Goal: Information Seeking & Learning: Find specific page/section

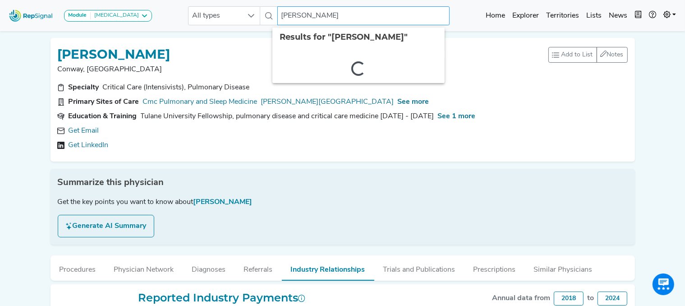
drag, startPoint x: 332, startPoint y: 14, endPoint x: 160, endPoint y: -1, distance: 172.1
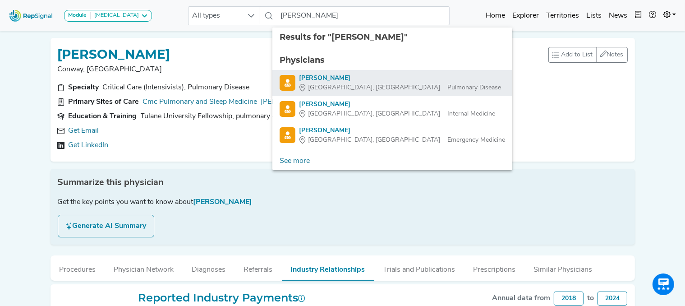
click at [308, 77] on div "[PERSON_NAME]" at bounding box center [400, 78] width 202 height 9
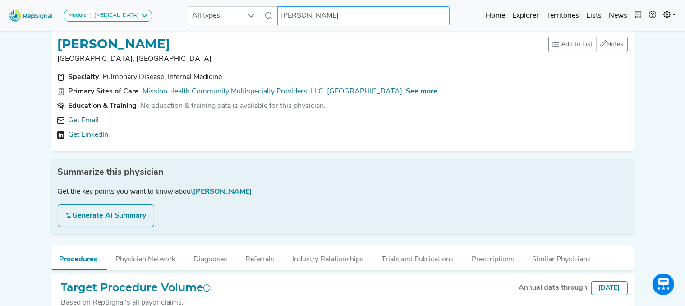
scroll to position [11, 0]
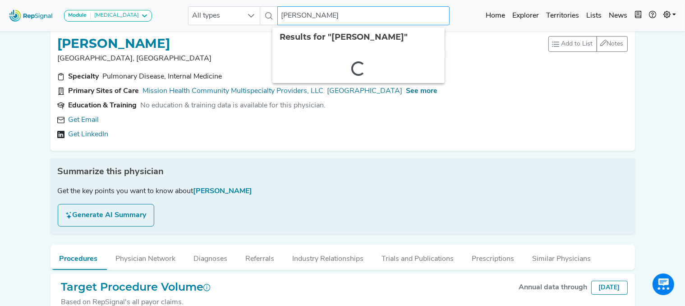
click at [336, 21] on input "[PERSON_NAME]" at bounding box center [363, 15] width 172 height 19
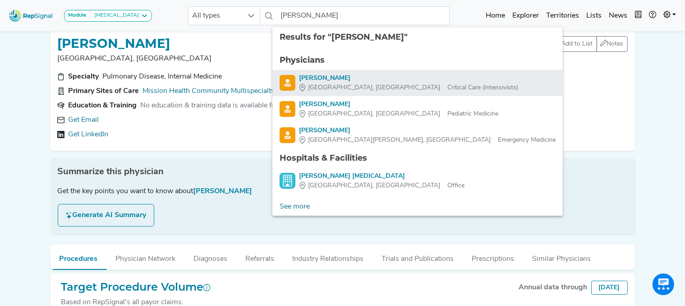
click at [347, 83] on div "Charlotte, NC Critical Care (Intensivists)" at bounding box center [408, 87] width 219 height 9
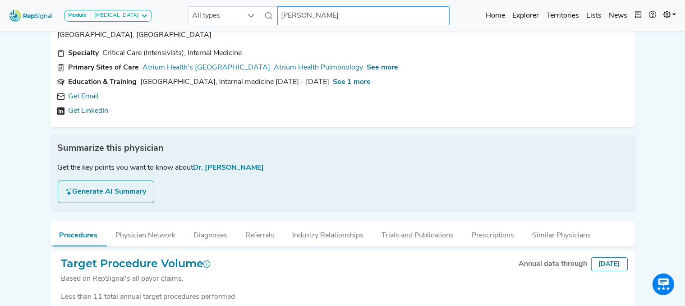
scroll to position [95, 0]
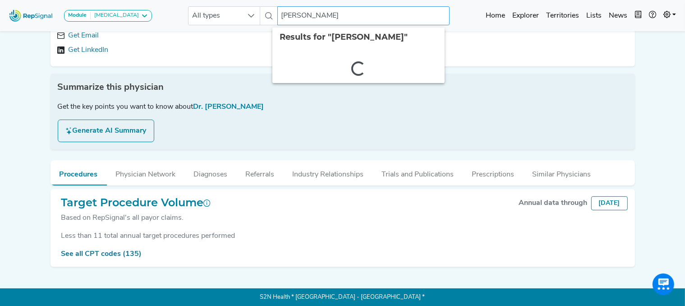
drag, startPoint x: 339, startPoint y: 18, endPoint x: 180, endPoint y: 3, distance: 160.4
click at [180, 3] on nav "Module [MEDICAL_DATA] [MEDICAL_DATA] Disposable Bronchoscope SBRT SPE TTNA [MED…" at bounding box center [342, 15] width 685 height 31
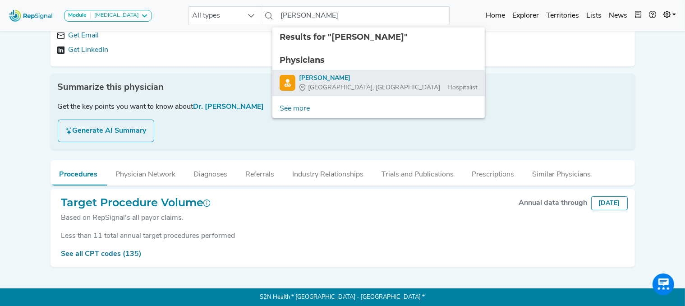
click at [330, 80] on div "[PERSON_NAME]" at bounding box center [388, 78] width 179 height 9
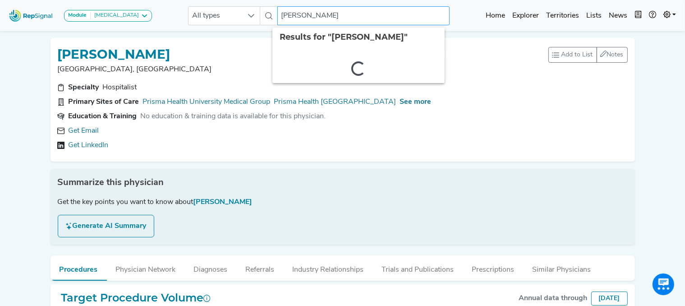
drag, startPoint x: 339, startPoint y: 14, endPoint x: 139, endPoint y: -14, distance: 201.7
click at [139, 0] on html "Module [MEDICAL_DATA] [MEDICAL_DATA] Disposable Bronchoscope SBRT SPE TTNA [MED…" at bounding box center [342, 201] width 685 height 402
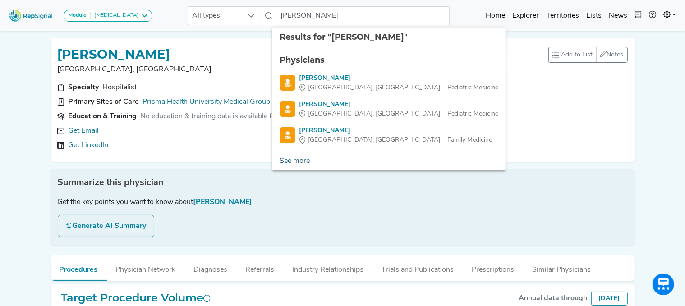
click at [296, 162] on link "See more" at bounding box center [295, 161] width 45 height 18
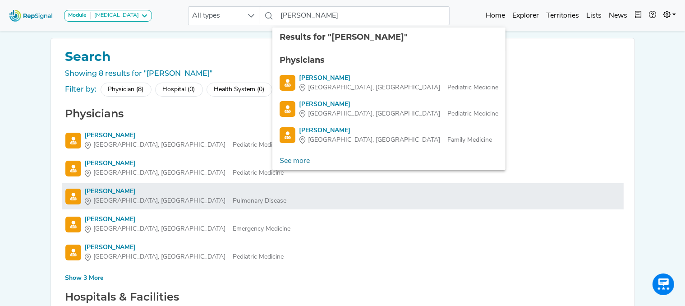
click at [106, 191] on div "[PERSON_NAME]" at bounding box center [186, 191] width 202 height 9
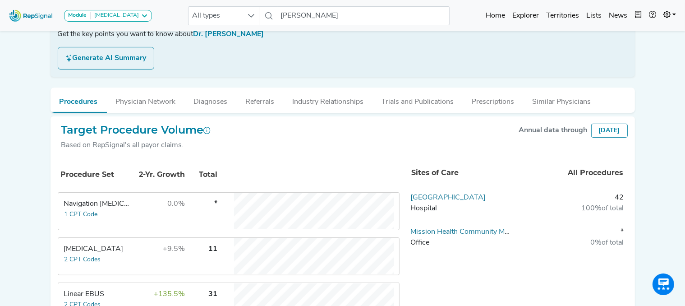
scroll to position [244, 5]
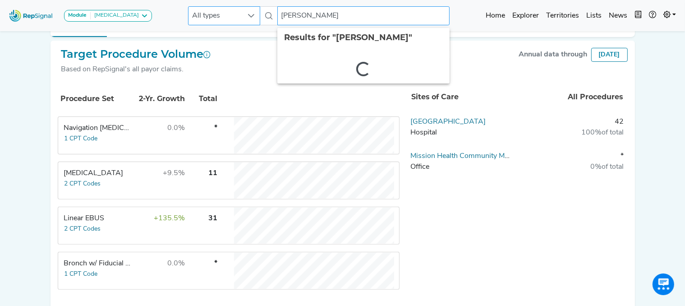
drag, startPoint x: 334, startPoint y: 12, endPoint x: 197, endPoint y: 23, distance: 137.6
click at [197, 23] on div "All types [PERSON_NAME] 2 results are available" at bounding box center [319, 15] width 262 height 19
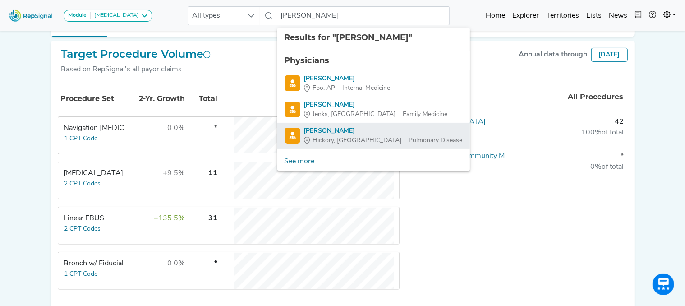
click at [325, 140] on span "Hickory, [GEOGRAPHIC_DATA]" at bounding box center [357, 140] width 89 height 9
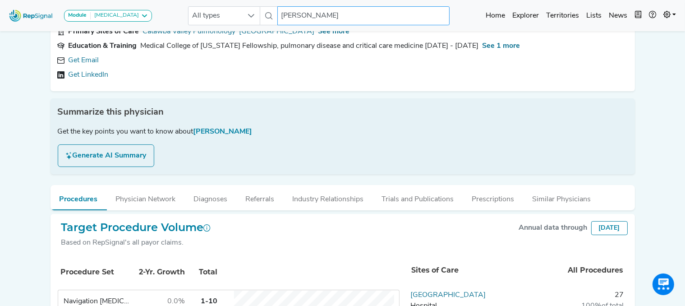
scroll to position [71, 6]
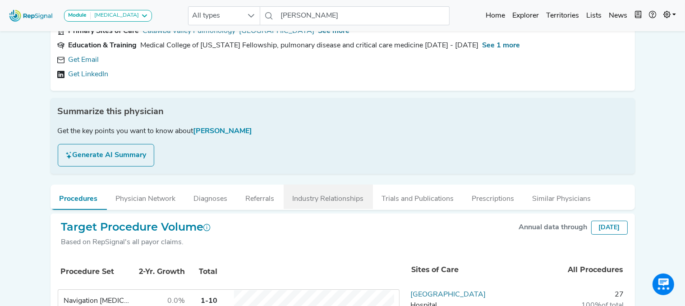
click at [313, 198] on button "Industry Relationships" at bounding box center [328, 197] width 89 height 24
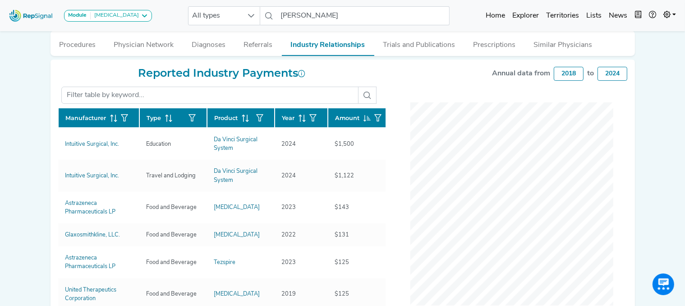
scroll to position [224, 6]
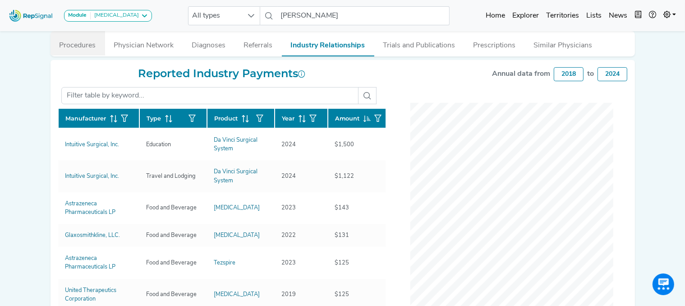
click at [79, 46] on button "Procedures" at bounding box center [78, 43] width 55 height 24
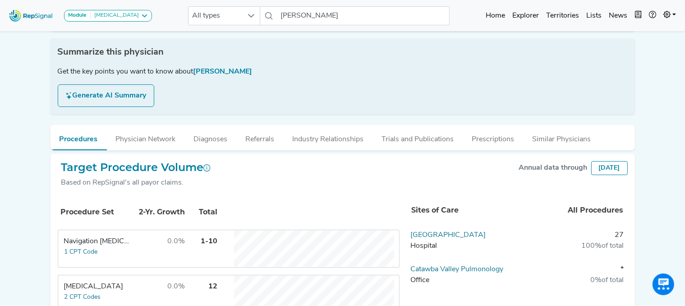
scroll to position [112, 6]
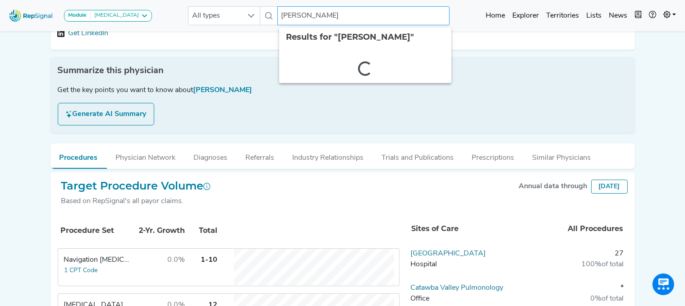
drag, startPoint x: 343, startPoint y: 18, endPoint x: 199, endPoint y: -11, distance: 146.5
click at [199, 0] on html "Module [MEDICAL_DATA] [MEDICAL_DATA] Disposable Bronchoscope SBRT SPE TTNA [MED…" at bounding box center [342, 191] width 685 height 606
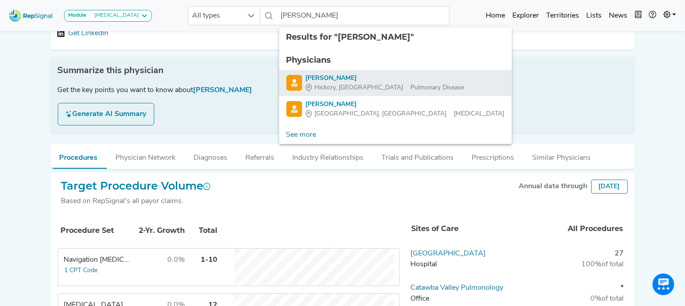
click at [332, 81] on div "[PERSON_NAME]" at bounding box center [385, 78] width 159 height 9
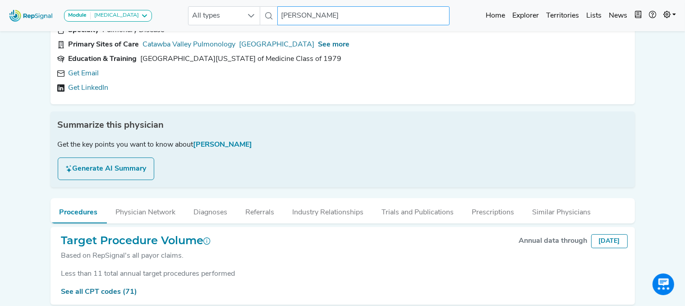
scroll to position [58, 6]
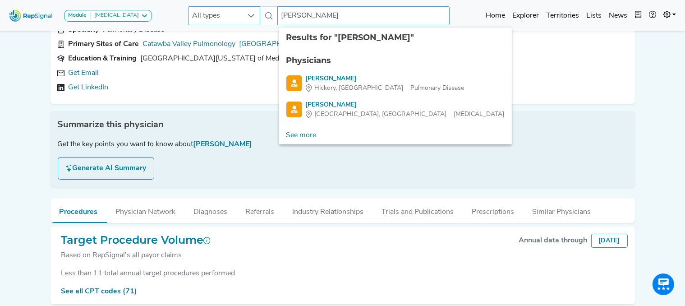
drag, startPoint x: 333, startPoint y: 15, endPoint x: 203, endPoint y: 13, distance: 130.0
click at [203, 13] on div "All types [PERSON_NAME] 3 results are available" at bounding box center [319, 15] width 262 height 19
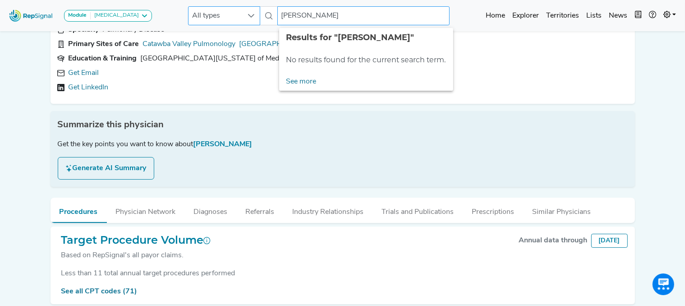
drag, startPoint x: 328, startPoint y: 17, endPoint x: 205, endPoint y: 12, distance: 122.9
click at [205, 12] on div "All types [PERSON_NAME] No results found" at bounding box center [319, 15] width 262 height 19
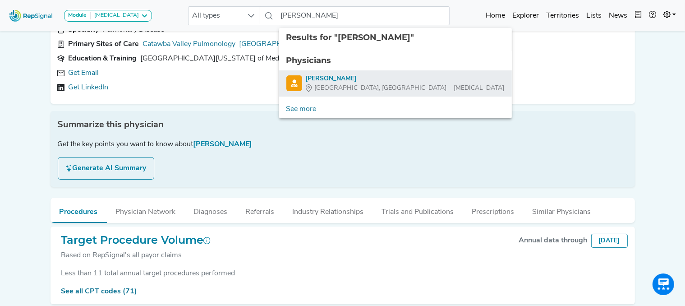
click at [330, 87] on span "[GEOGRAPHIC_DATA], [GEOGRAPHIC_DATA]" at bounding box center [381, 87] width 132 height 9
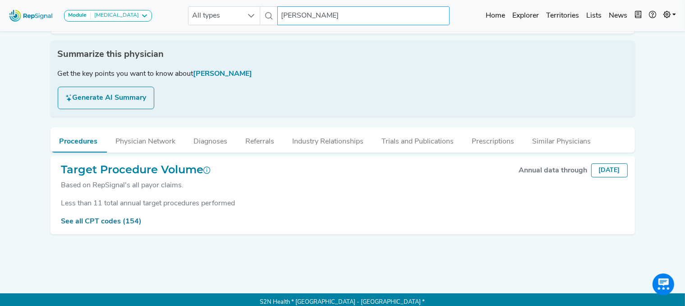
scroll to position [0, 6]
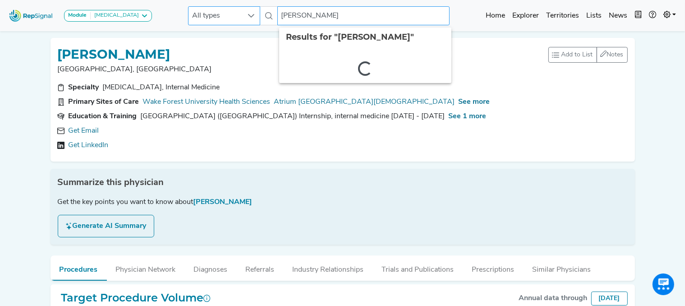
drag, startPoint x: 333, startPoint y: 16, endPoint x: 220, endPoint y: 24, distance: 113.1
click at [220, 24] on div "All types [PERSON_NAME] 2 results are available" at bounding box center [319, 15] width 262 height 19
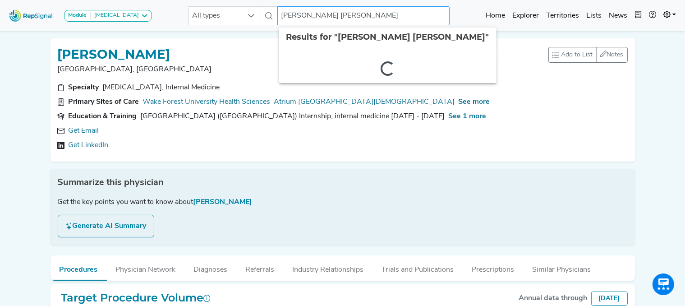
drag, startPoint x: 348, startPoint y: 13, endPoint x: 142, endPoint y: 3, distance: 206.4
click at [142, 4] on div "Module [MEDICAL_DATA] [MEDICAL_DATA] Disposable Bronchoscope SBRT SPE TTNA [MED…" at bounding box center [342, 16] width 685 height 24
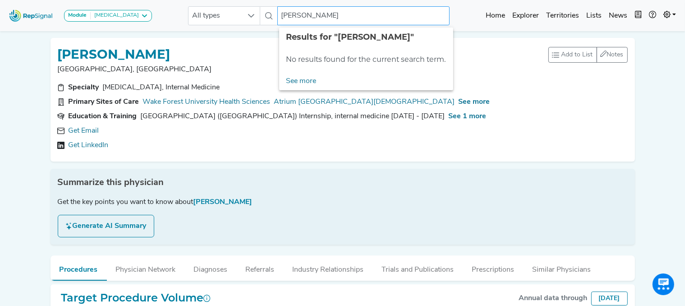
drag, startPoint x: 321, startPoint y: 18, endPoint x: 165, endPoint y: -9, distance: 159.1
click at [165, 0] on html "Module [MEDICAL_DATA] [MEDICAL_DATA] Disposable Bronchoscope SBRT SPE TTNA [MED…" at bounding box center [342, 201] width 685 height 402
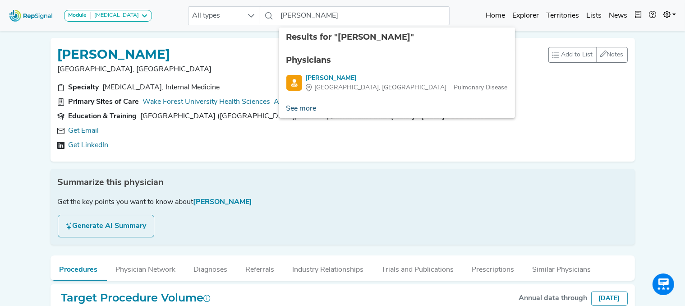
click at [292, 106] on link "See more" at bounding box center [301, 109] width 45 height 18
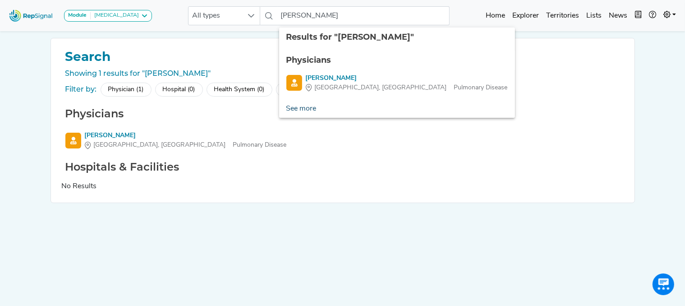
click at [292, 106] on link "See more" at bounding box center [301, 109] width 45 height 18
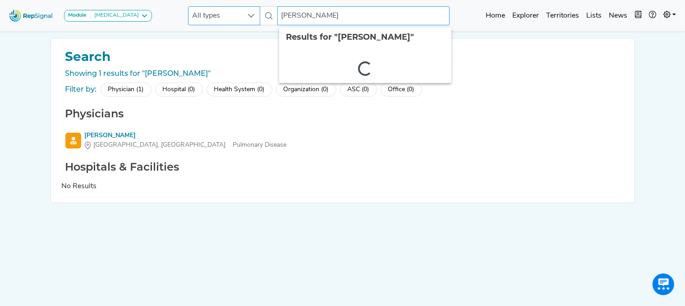
drag, startPoint x: 336, startPoint y: 15, endPoint x: 233, endPoint y: 21, distance: 103.5
click at [233, 21] on div "All types [PERSON_NAME] 2 results are available" at bounding box center [319, 15] width 262 height 19
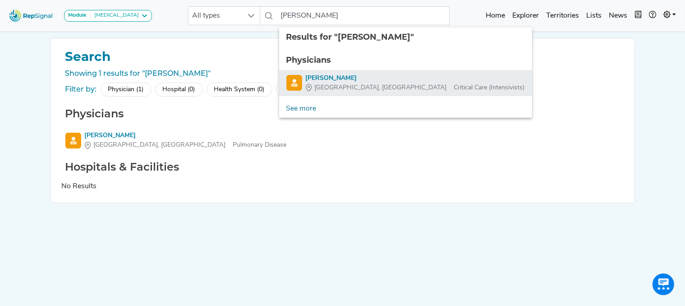
click at [341, 84] on span "[GEOGRAPHIC_DATA], [GEOGRAPHIC_DATA]" at bounding box center [381, 87] width 132 height 9
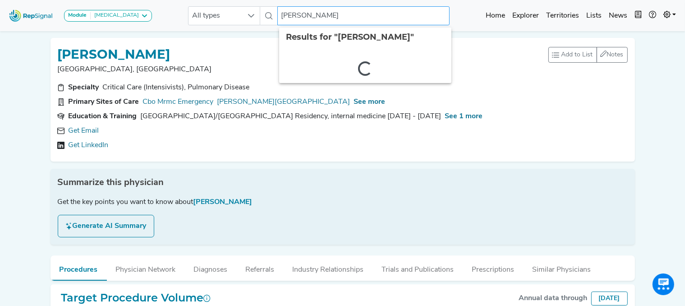
drag, startPoint x: 327, startPoint y: 15, endPoint x: 131, endPoint y: -15, distance: 197.8
click at [131, 0] on html "Module [MEDICAL_DATA] [MEDICAL_DATA] Disposable Bronchoscope SBRT SPE TTNA [MED…" at bounding box center [342, 201] width 685 height 402
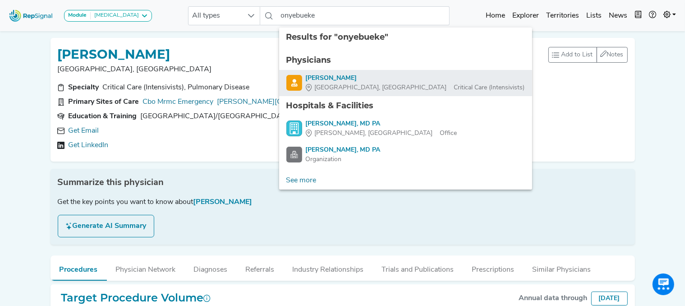
click at [347, 91] on span "[GEOGRAPHIC_DATA], [GEOGRAPHIC_DATA]" at bounding box center [381, 87] width 132 height 9
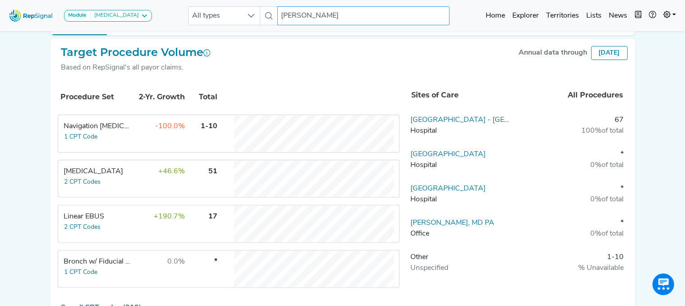
scroll to position [245, 6]
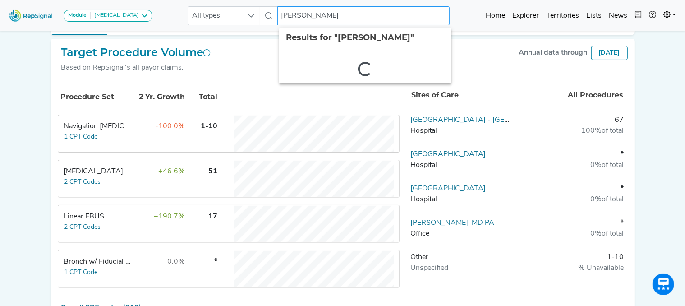
drag, startPoint x: 356, startPoint y: 13, endPoint x: 200, endPoint y: 4, distance: 155.5
click at [200, 4] on div "Module [MEDICAL_DATA] [MEDICAL_DATA] Disposable Bronchoscope SBRT SPE TTNA [MED…" at bounding box center [342, 16] width 685 height 24
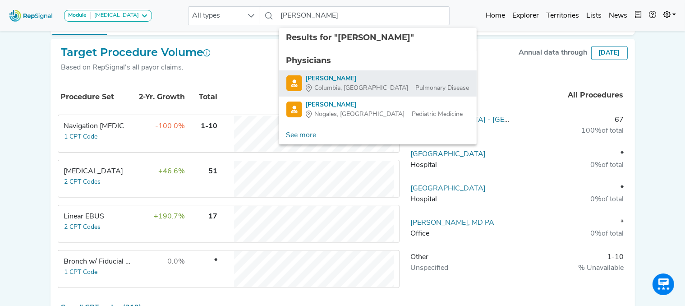
click at [329, 83] on span "Columbia, [GEOGRAPHIC_DATA]" at bounding box center [362, 87] width 94 height 9
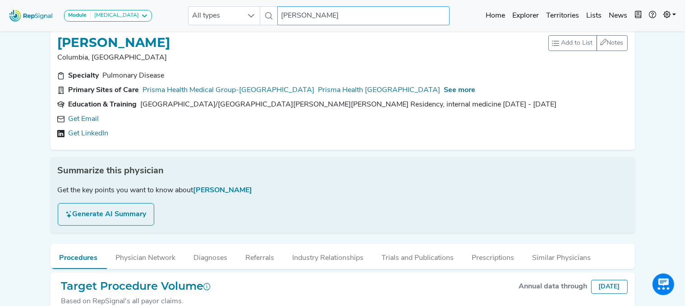
scroll to position [95, 6]
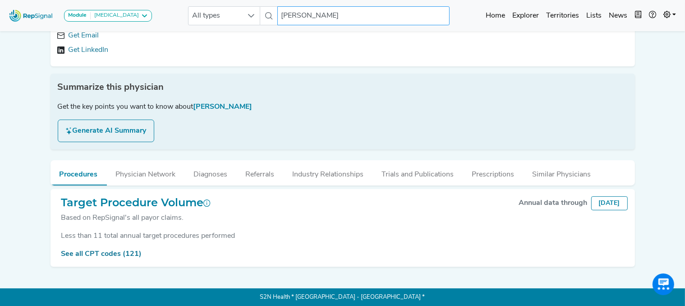
drag, startPoint x: 357, startPoint y: 12, endPoint x: 174, endPoint y: 13, distance: 183.2
click at [174, 13] on div "Module [MEDICAL_DATA] [MEDICAL_DATA] Disposable Bronchoscope SBRT SPE TTNA [MED…" at bounding box center [342, 16] width 685 height 24
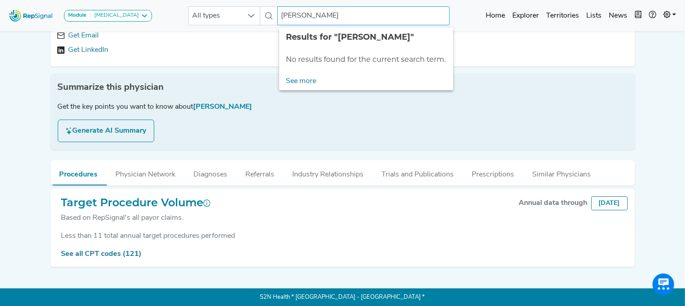
type input "[PERSON_NAME]"
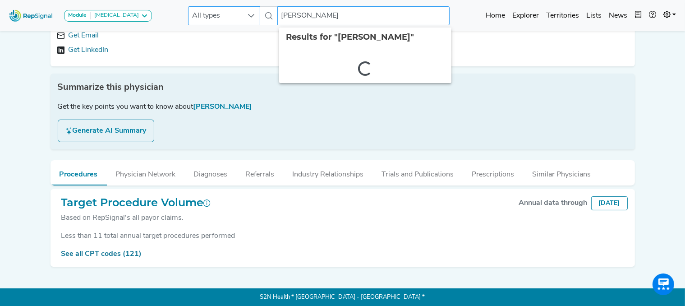
drag, startPoint x: 333, startPoint y: 13, endPoint x: 205, endPoint y: 15, distance: 128.2
click at [205, 15] on div "All types [PERSON_NAME] 2 results are available" at bounding box center [319, 15] width 262 height 19
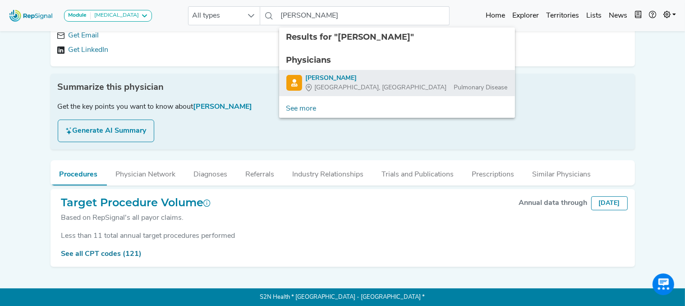
click at [351, 81] on div "[PERSON_NAME]" at bounding box center [407, 78] width 202 height 9
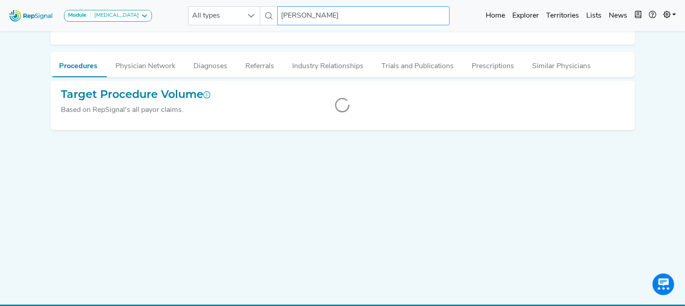
scroll to position [0, 6]
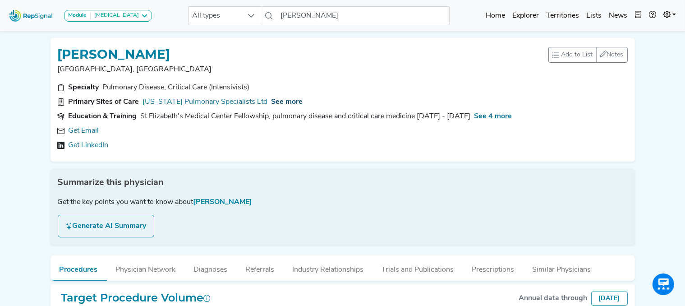
click at [272, 98] on span "See more" at bounding box center [288, 101] width 32 height 7
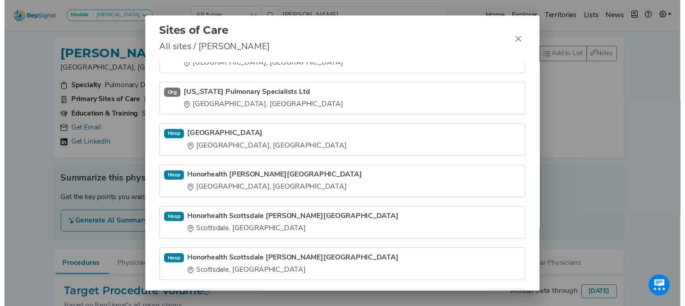
scroll to position [66, 0]
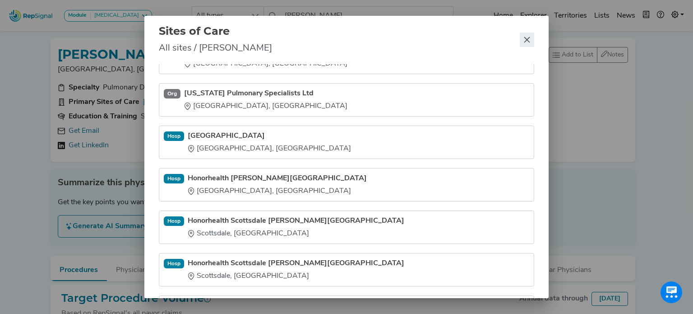
click at [527, 37] on icon "Close" at bounding box center [526, 39] width 7 height 7
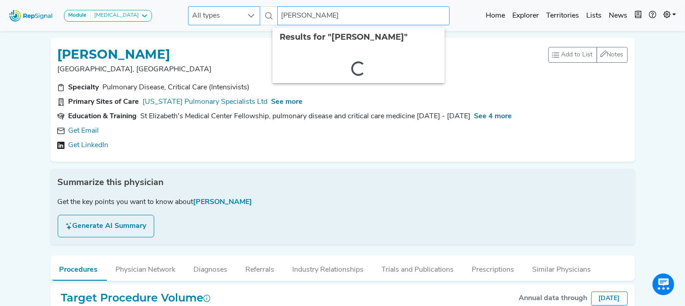
drag, startPoint x: 330, startPoint y: 15, endPoint x: 221, endPoint y: 13, distance: 109.7
click at [221, 13] on div "All types [PERSON_NAME] 2 results are available" at bounding box center [319, 15] width 262 height 19
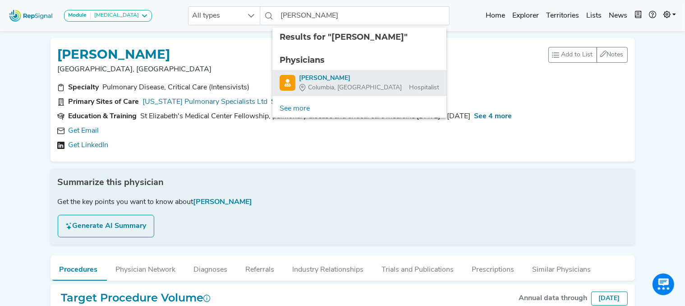
click at [328, 83] on span "Columbia, [GEOGRAPHIC_DATA]" at bounding box center [355, 87] width 94 height 9
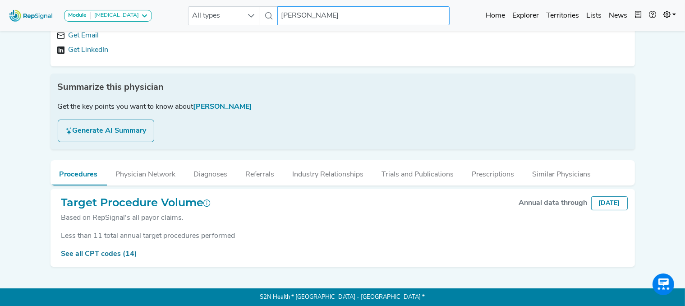
scroll to position [95, 1]
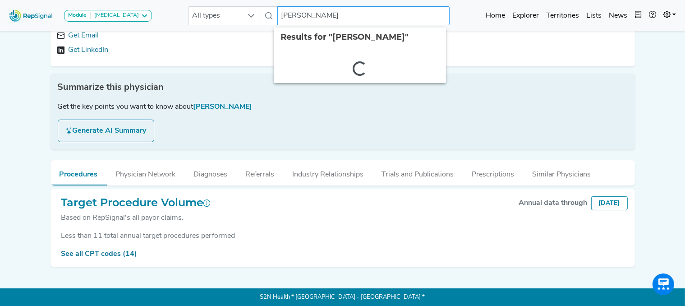
drag, startPoint x: 319, startPoint y: 16, endPoint x: 170, endPoint y: 5, distance: 149.7
click at [170, 5] on div "Module [MEDICAL_DATA] [MEDICAL_DATA] Disposable Bronchoscope SBRT SPE TTNA [MED…" at bounding box center [342, 16] width 685 height 24
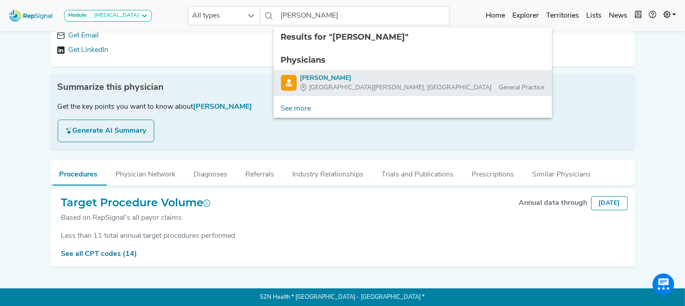
click at [330, 74] on div "[PERSON_NAME]" at bounding box center [423, 78] width 245 height 9
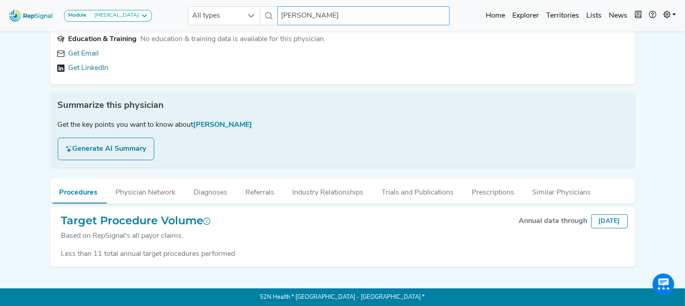
scroll to position [0, 1]
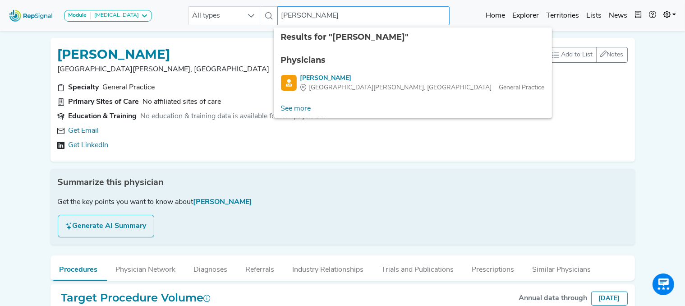
drag, startPoint x: 323, startPoint y: 17, endPoint x: 179, endPoint y: 0, distance: 144.9
click at [179, 0] on nav "Module [MEDICAL_DATA] [MEDICAL_DATA] Disposable Bronchoscope SBRT SPE TTNA [MED…" at bounding box center [342, 15] width 685 height 31
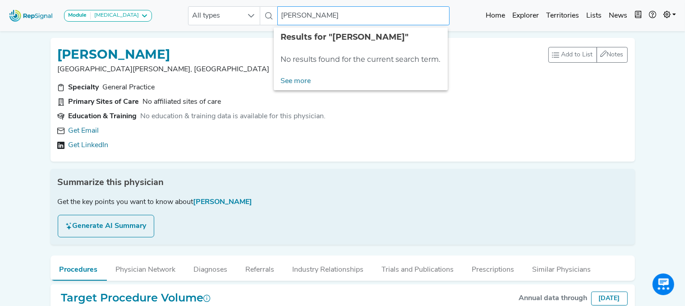
drag, startPoint x: 340, startPoint y: 16, endPoint x: 176, endPoint y: 0, distance: 165.4
click at [176, 0] on nav "Module [MEDICAL_DATA] [MEDICAL_DATA] Disposable Bronchoscope SBRT SPE TTNA [MED…" at bounding box center [342, 15] width 685 height 31
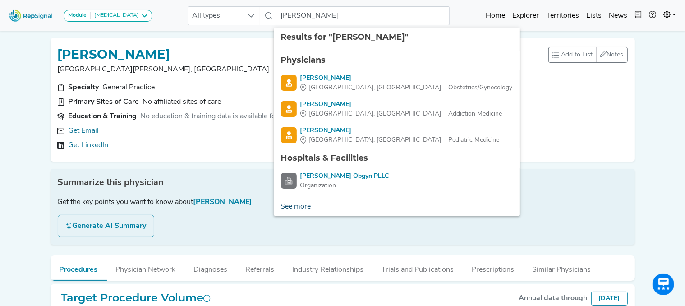
click at [290, 205] on link "See more" at bounding box center [296, 207] width 45 height 18
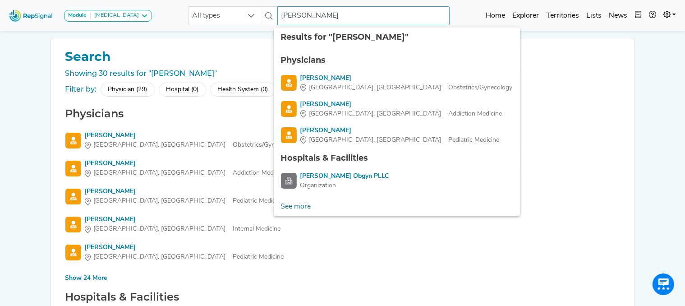
drag, startPoint x: 323, startPoint y: 17, endPoint x: 115, endPoint y: -13, distance: 210.1
click at [115, 0] on html "Module [MEDICAL_DATA] [MEDICAL_DATA] Disposable Bronchoscope SBRT SPE TTNA [MED…" at bounding box center [342, 197] width 685 height 395
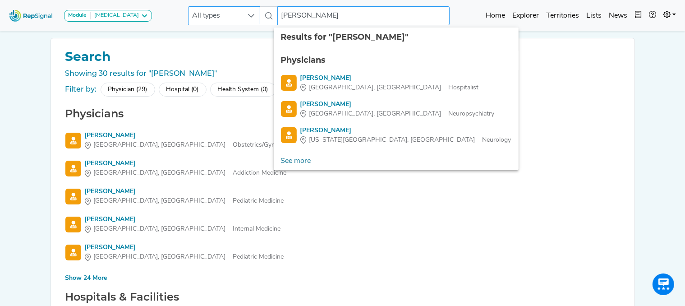
drag, startPoint x: 328, startPoint y: 12, endPoint x: 195, endPoint y: 8, distance: 133.6
click at [195, 8] on div "All types [PERSON_NAME] 4 results are available" at bounding box center [319, 15] width 262 height 19
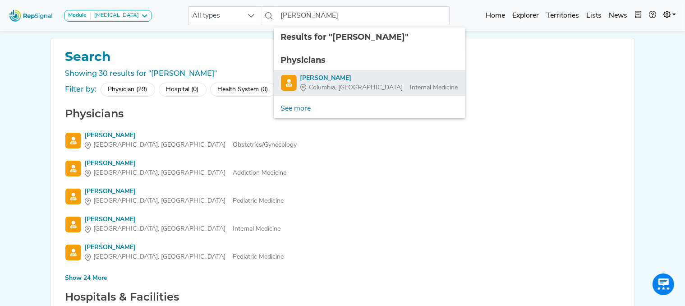
click at [316, 79] on div "[PERSON_NAME]" at bounding box center [380, 78] width 158 height 9
type input "[PERSON_NAME]"
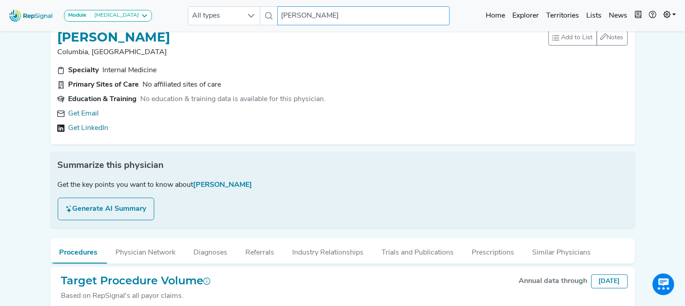
scroll to position [95, 1]
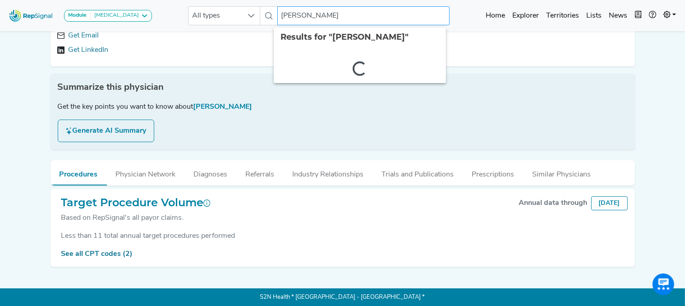
drag, startPoint x: 349, startPoint y: 14, endPoint x: 168, endPoint y: -30, distance: 186.2
click at [168, 0] on html "Module [MEDICAL_DATA] [MEDICAL_DATA] Disposable Bronchoscope SBRT SPE TTNA [MED…" at bounding box center [342, 106] width 685 height 402
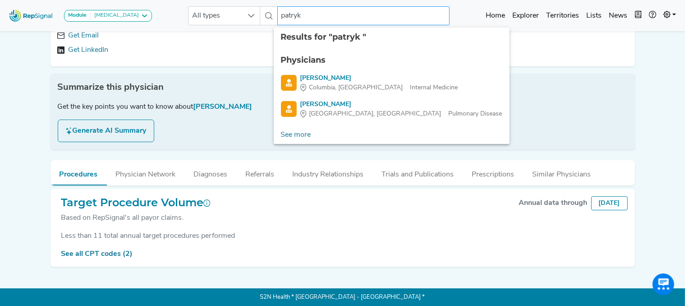
paste input "[PERSON_NAME]"
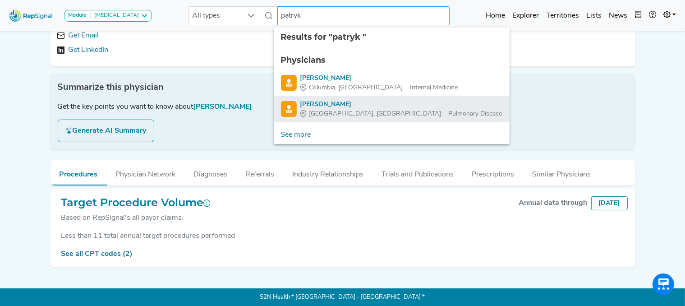
type input "[PERSON_NAME]"
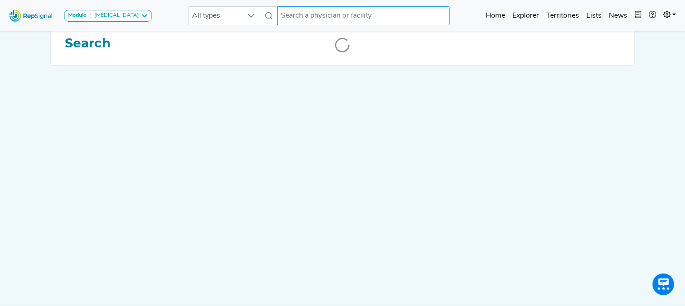
scroll to position [0, 1]
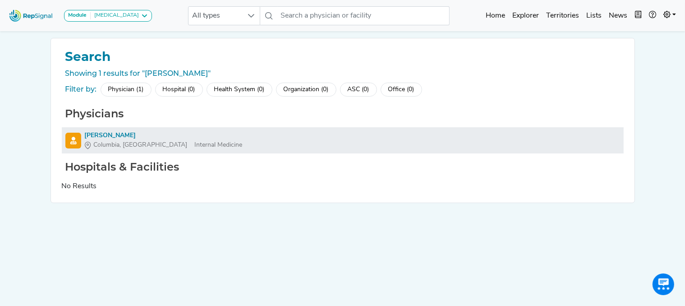
click at [94, 135] on div "[PERSON_NAME]" at bounding box center [164, 135] width 158 height 9
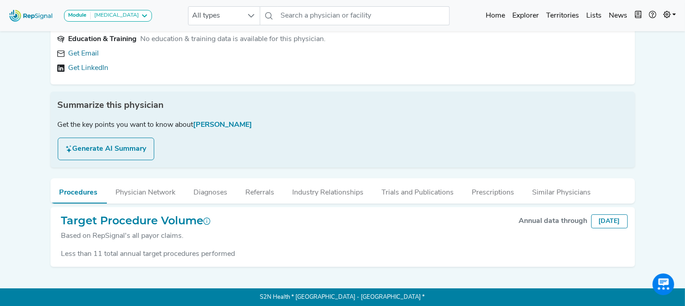
scroll to position [0, 1]
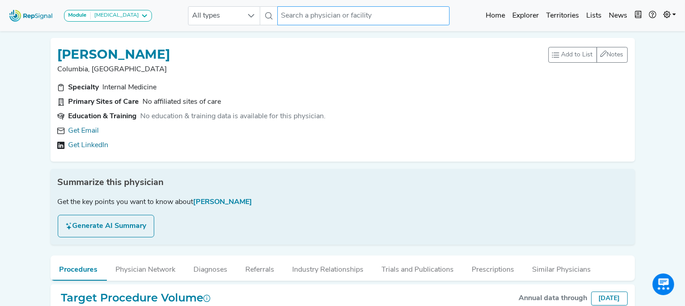
click at [385, 16] on input "text" at bounding box center [363, 15] width 172 height 19
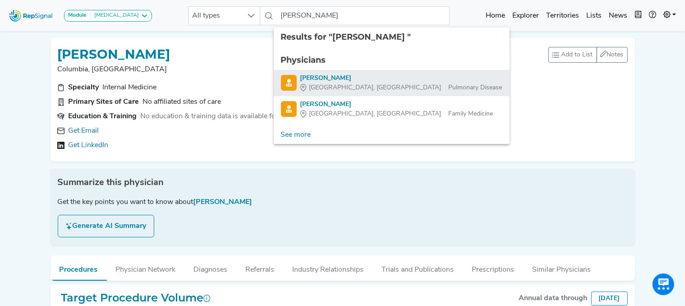
click at [325, 82] on div "[PERSON_NAME]" at bounding box center [402, 78] width 202 height 9
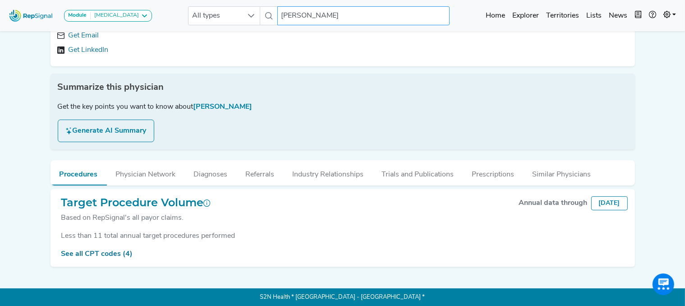
scroll to position [0, 1]
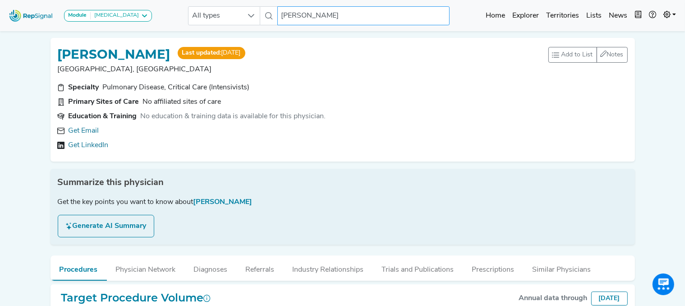
drag, startPoint x: 328, startPoint y: 15, endPoint x: 193, endPoint y: -18, distance: 139.3
click at [193, 0] on html "Module [MEDICAL_DATA] [MEDICAL_DATA] Disposable Bronchoscope SBRT SPE TTNA [MED…" at bounding box center [342, 201] width 685 height 402
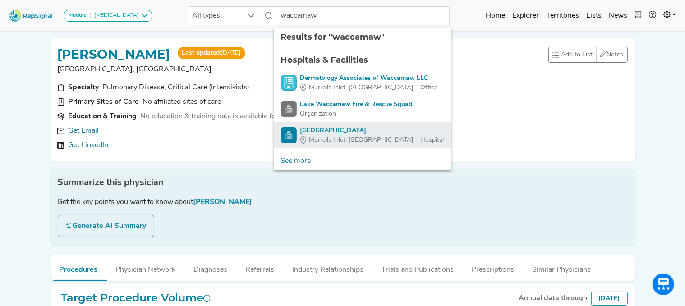
click at [342, 134] on div "[GEOGRAPHIC_DATA]" at bounding box center [373, 130] width 144 height 9
type input "[GEOGRAPHIC_DATA]"
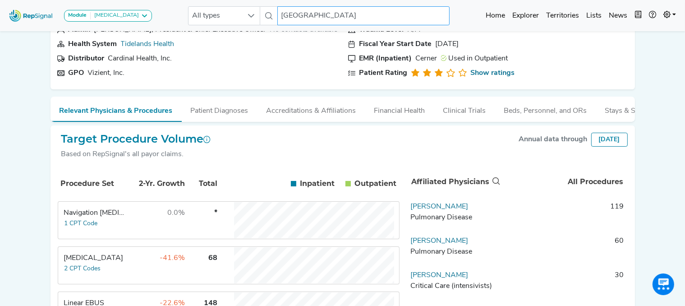
scroll to position [59, 1]
